Goal: Task Accomplishment & Management: Manage account settings

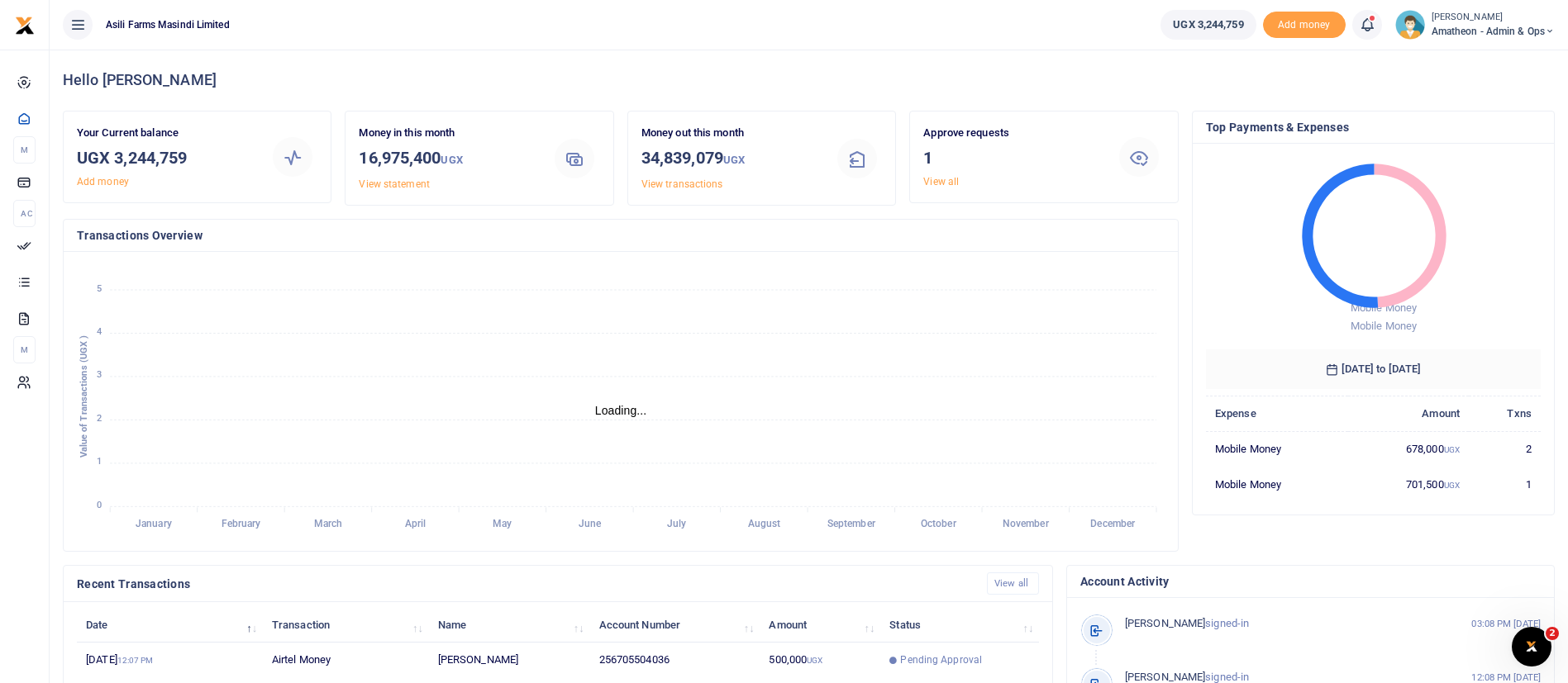
scroll to position [20, 20]
click at [967, 647] on td "Pending Approval" at bounding box center [959, 661] width 158 height 36
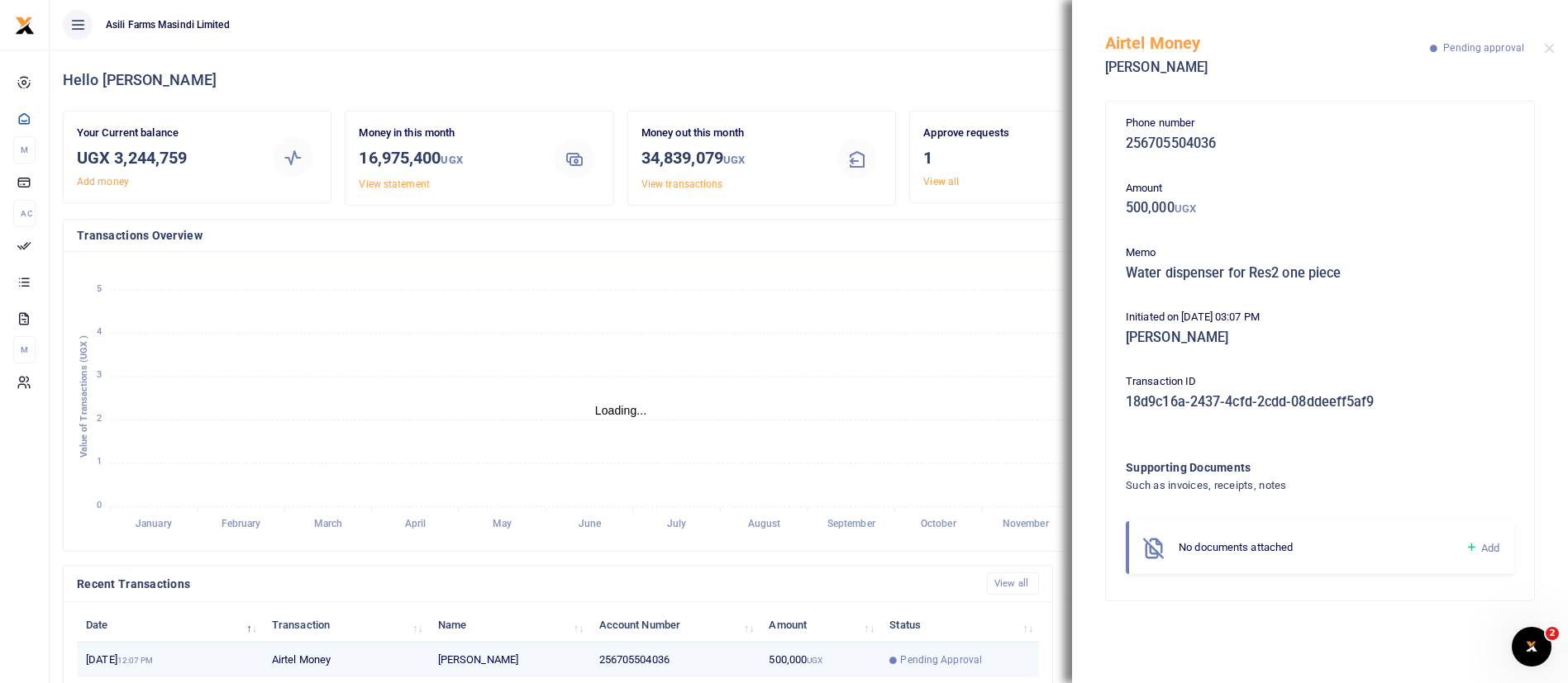
click at [838, 655] on td "500,000 UGX" at bounding box center [820, 661] width 121 height 36
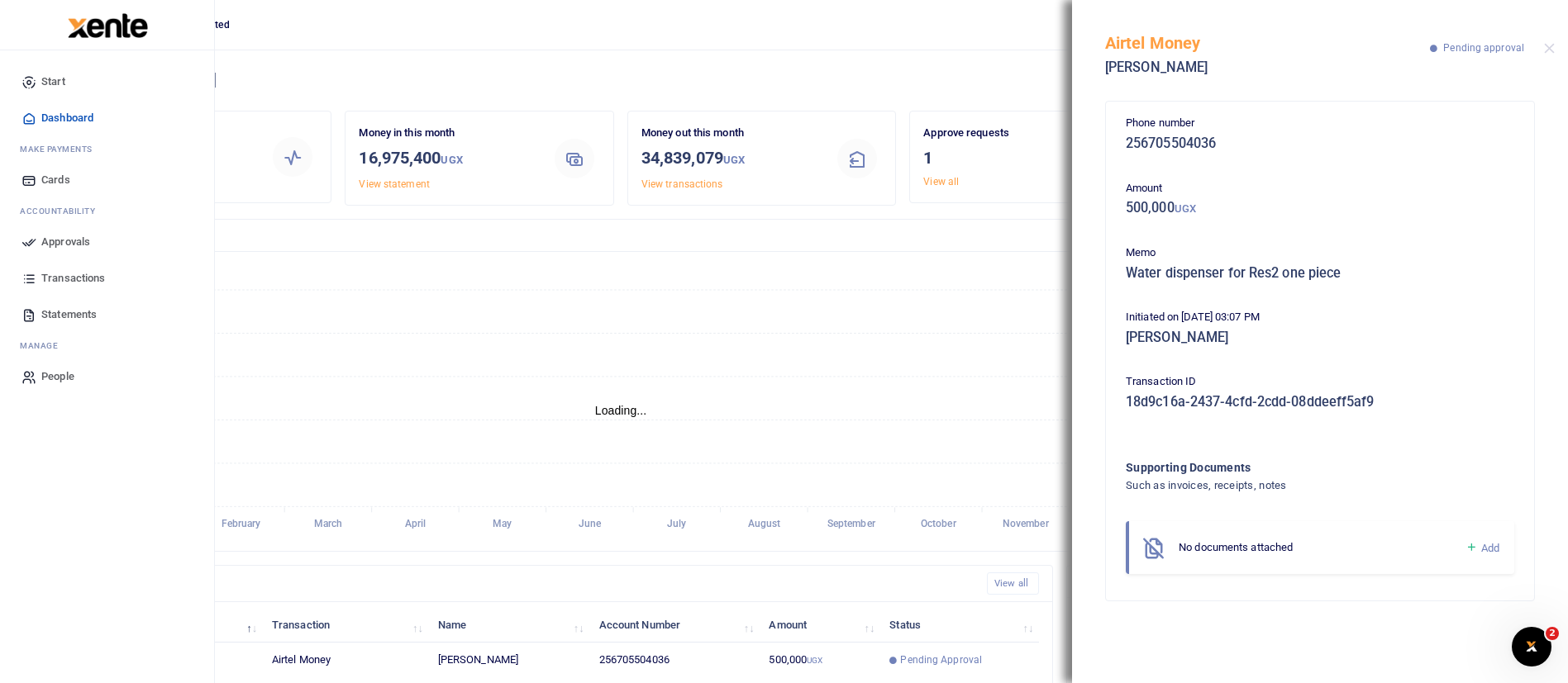
click at [70, 243] on span "Approvals" at bounding box center [66, 243] width 49 height 17
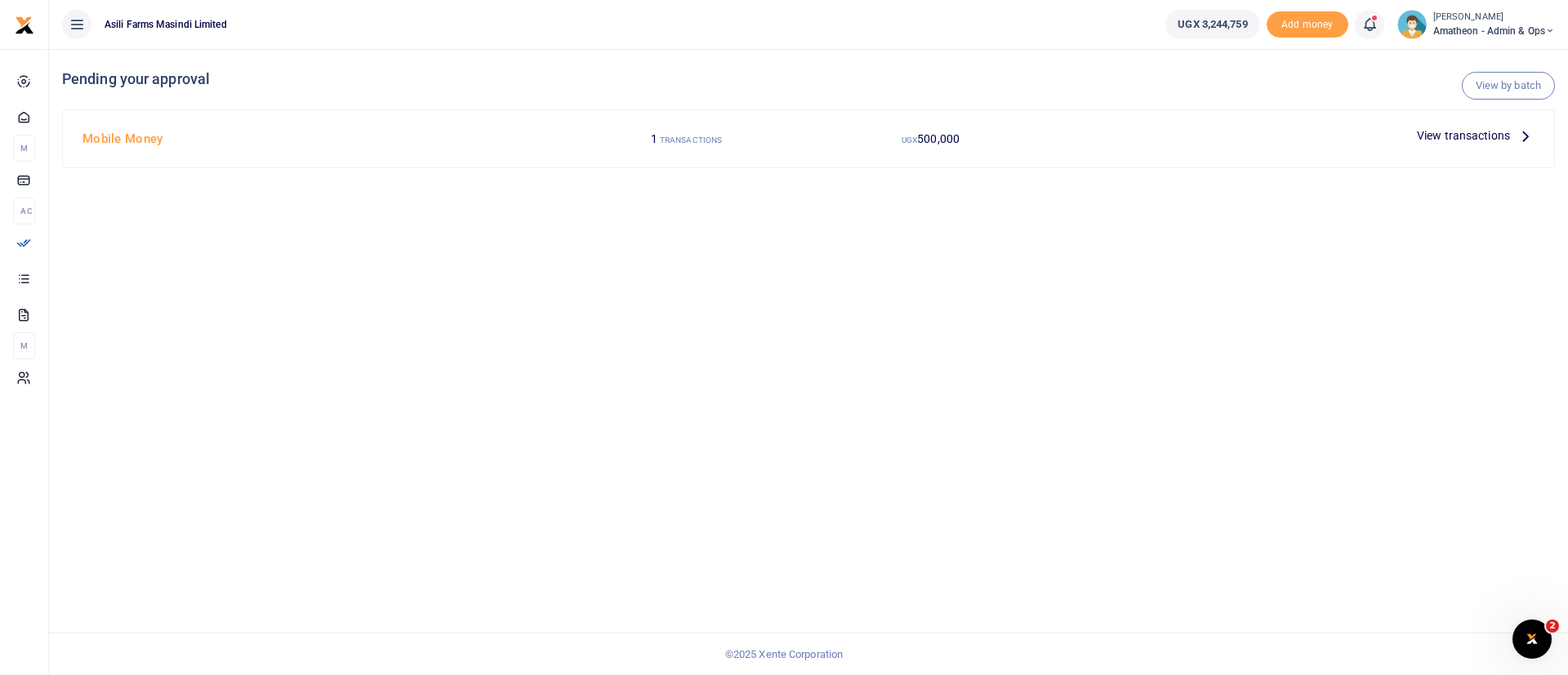
click at [1467, 128] on span "View transactions" at bounding box center [1463, 135] width 94 height 18
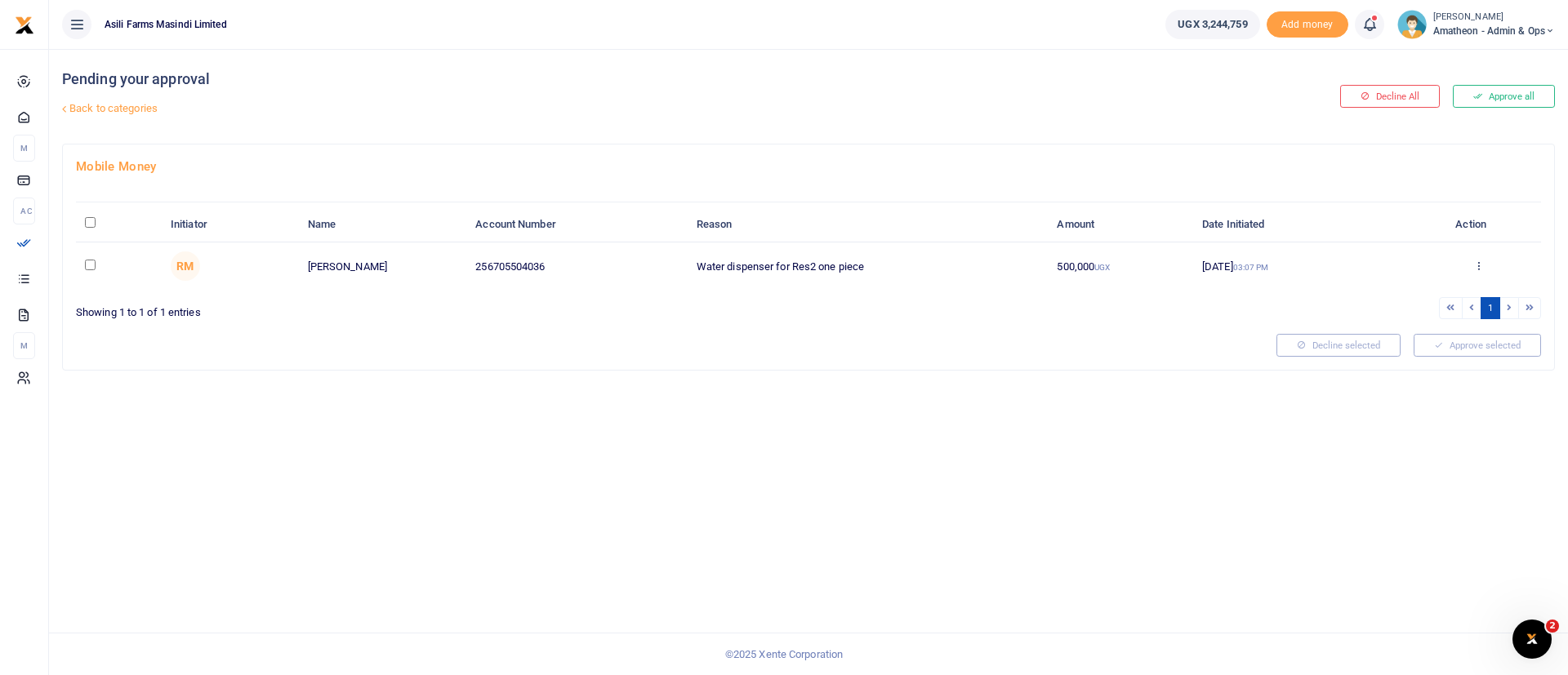
click at [90, 223] on input "\a \a : activate to sort column descending" at bounding box center [90, 222] width 10 height 10
checkbox input "true"
click at [1470, 334] on button "Approve selected (1)" at bounding box center [1472, 345] width 139 height 23
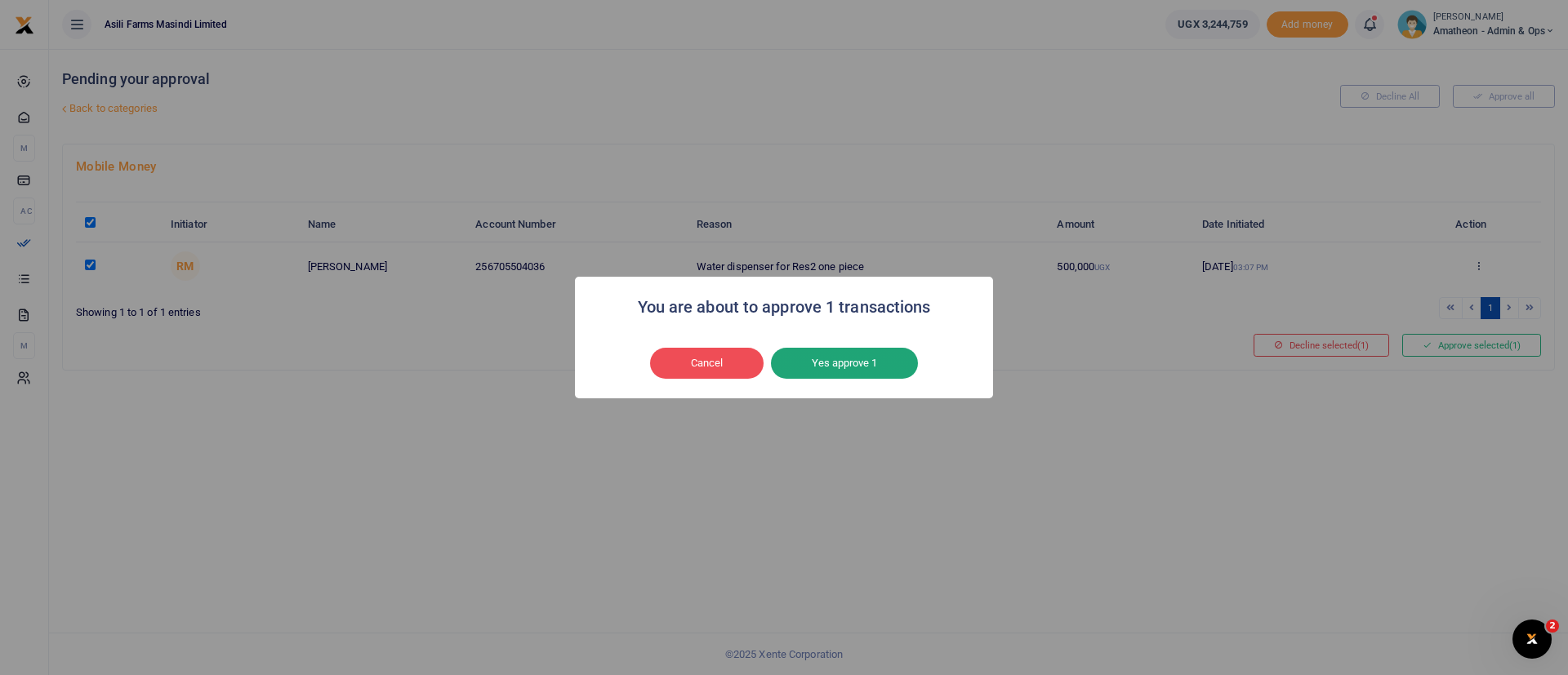
click at [866, 370] on button "Yes approve 1" at bounding box center [845, 364] width 147 height 31
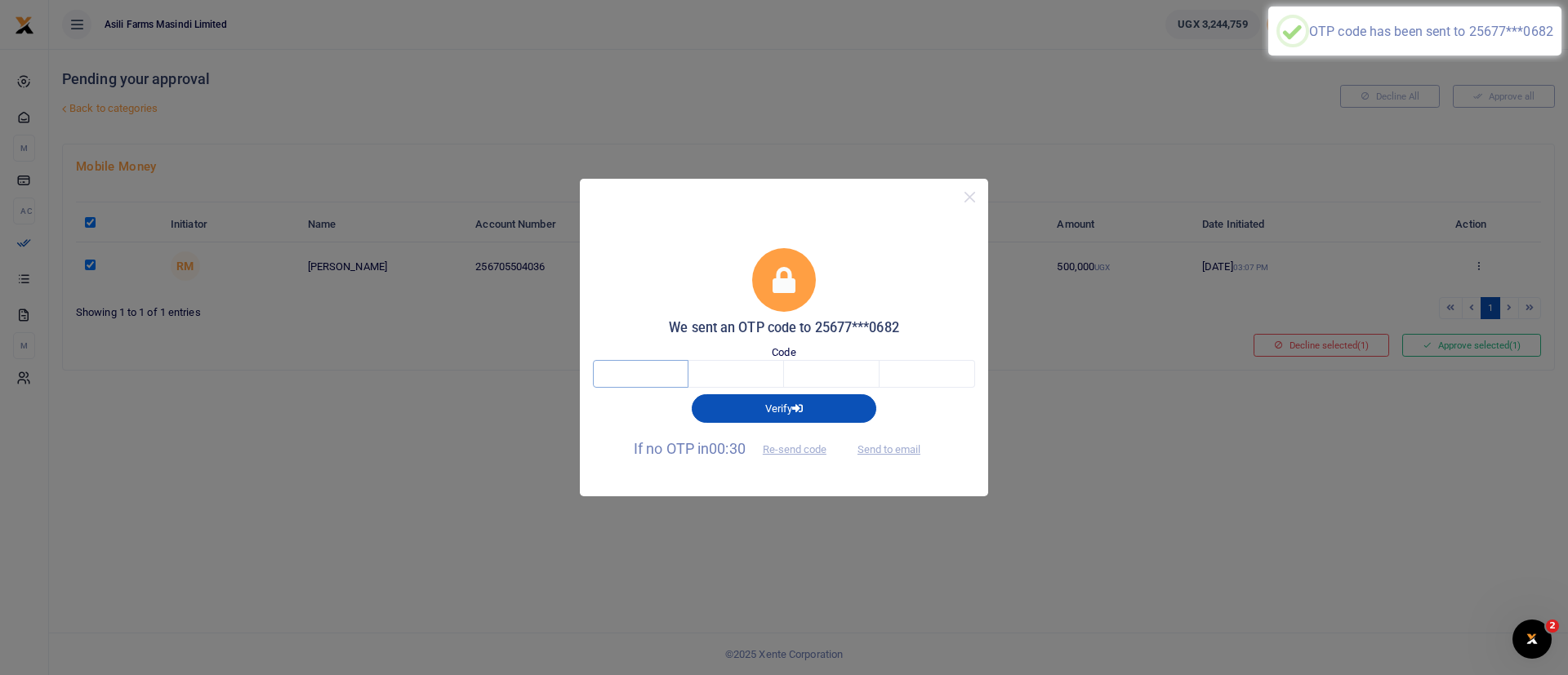
click at [629, 371] on input "text" at bounding box center [640, 374] width 95 height 28
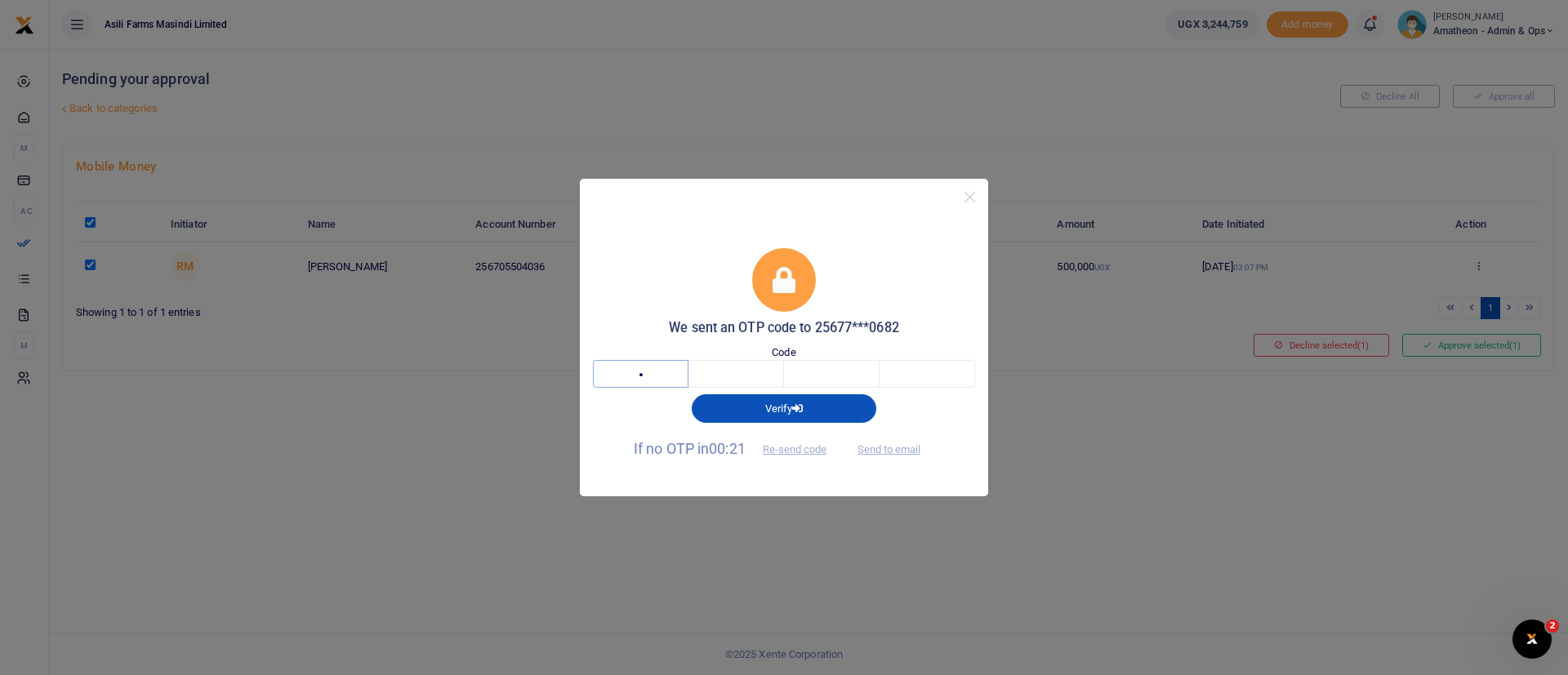
type input "7"
type input "1"
type input "9"
type input "2"
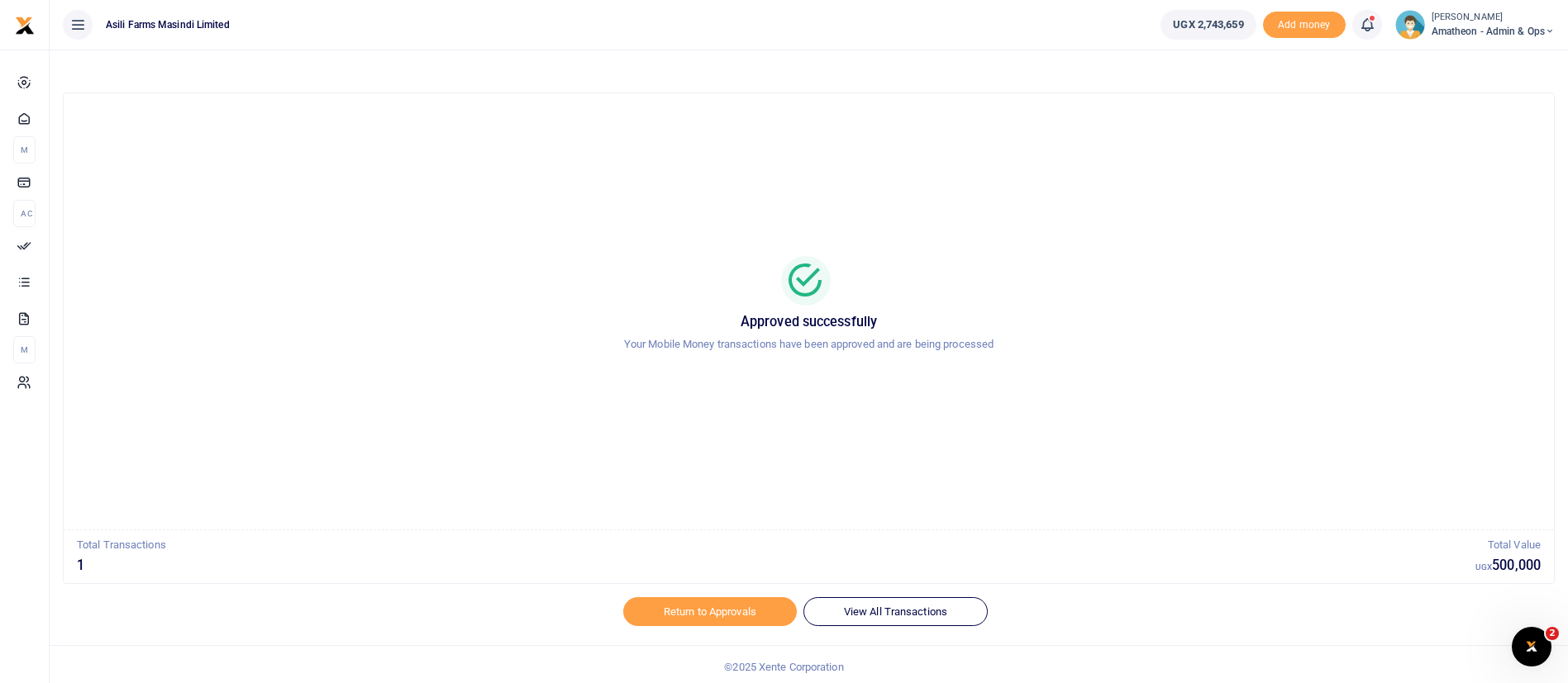
click at [1460, 16] on small "[PERSON_NAME]" at bounding box center [1493, 17] width 123 height 14
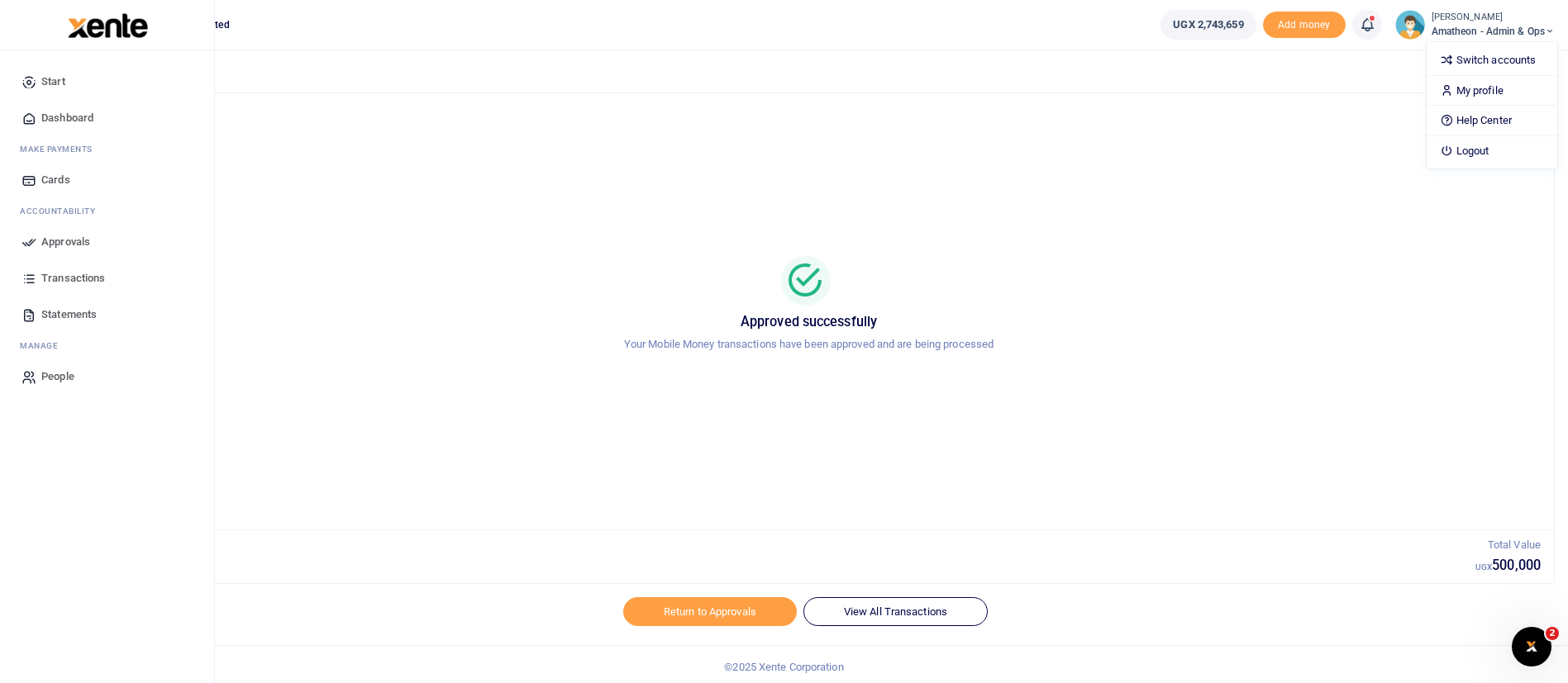
click at [72, 26] on img at bounding box center [108, 25] width 81 height 24
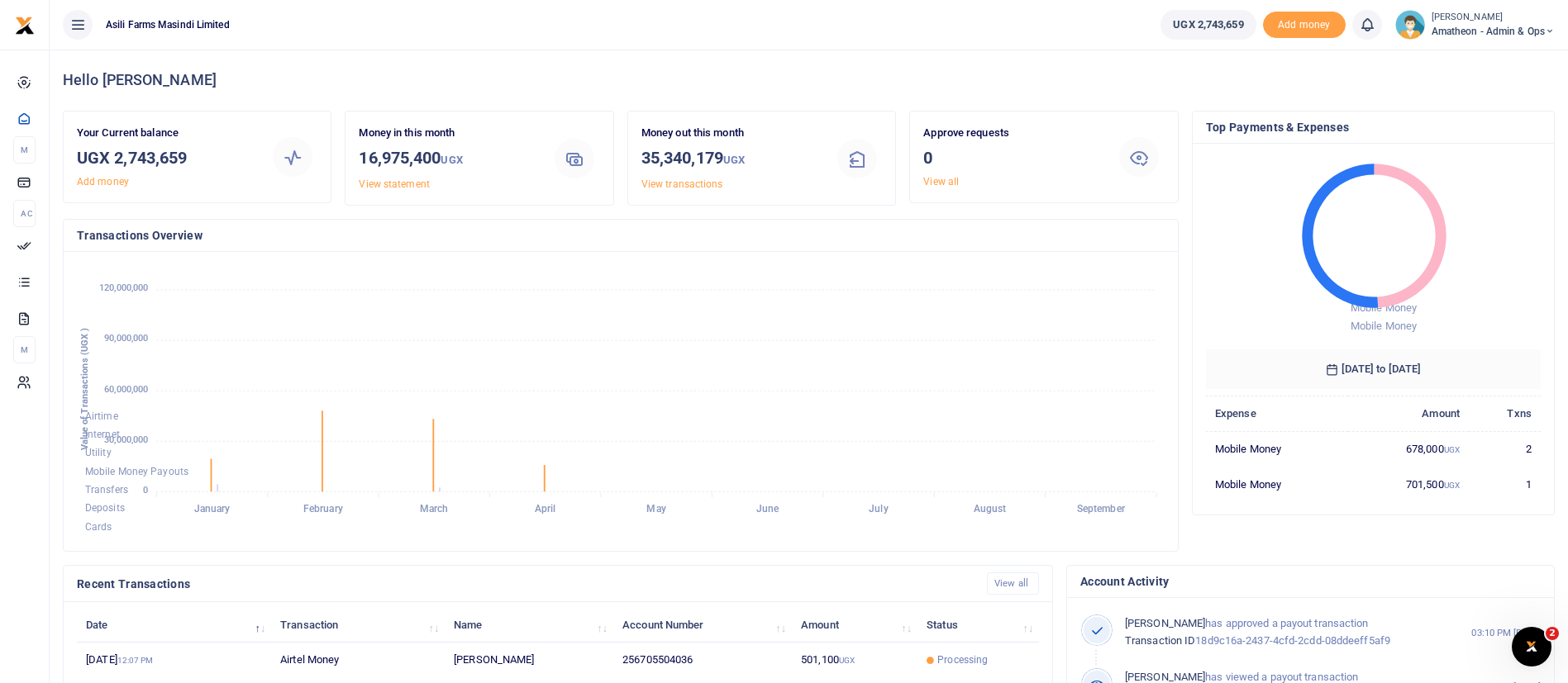
scroll to position [20, 20]
